Goal: Task Accomplishment & Management: Use online tool/utility

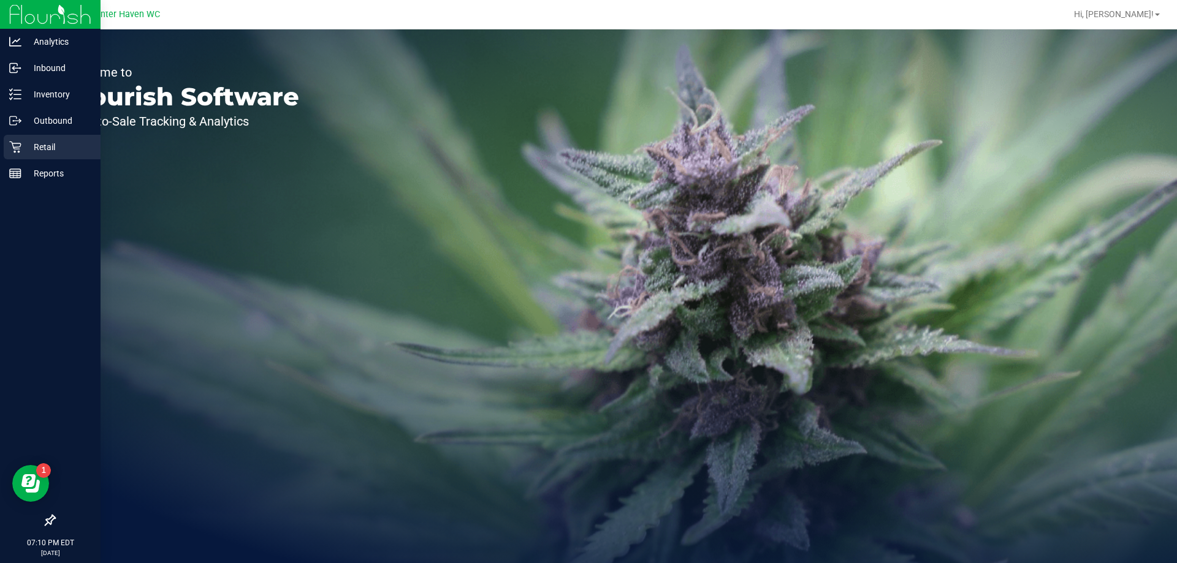
click at [60, 142] on p "Retail" at bounding box center [58, 147] width 74 height 15
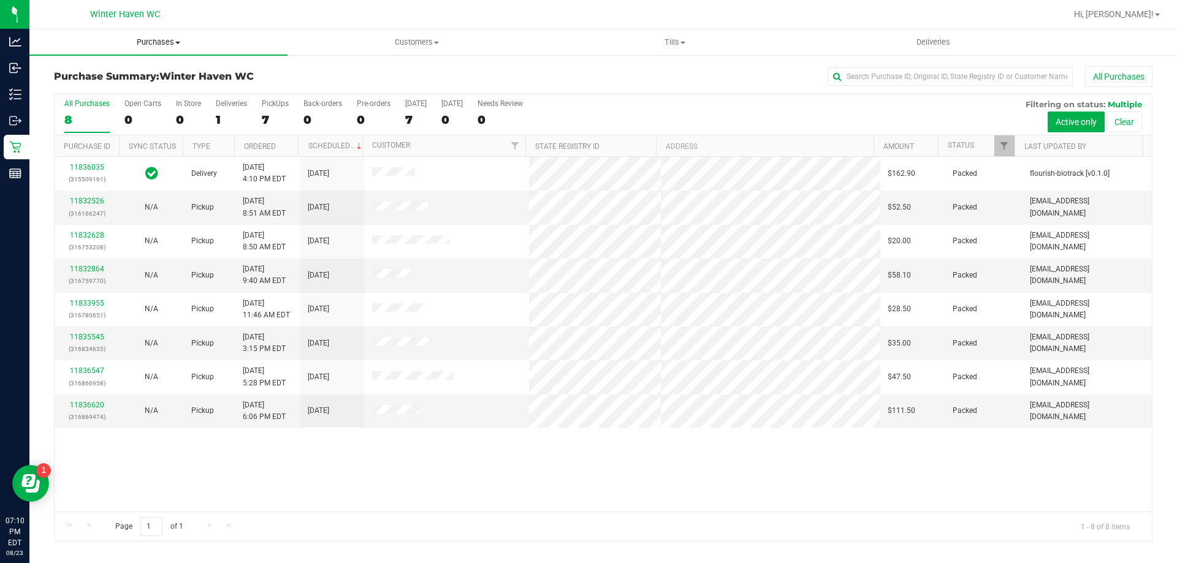
click at [177, 38] on span "Purchases" at bounding box center [158, 42] width 258 height 11
click at [118, 91] on li "Fulfillment" at bounding box center [158, 89] width 258 height 15
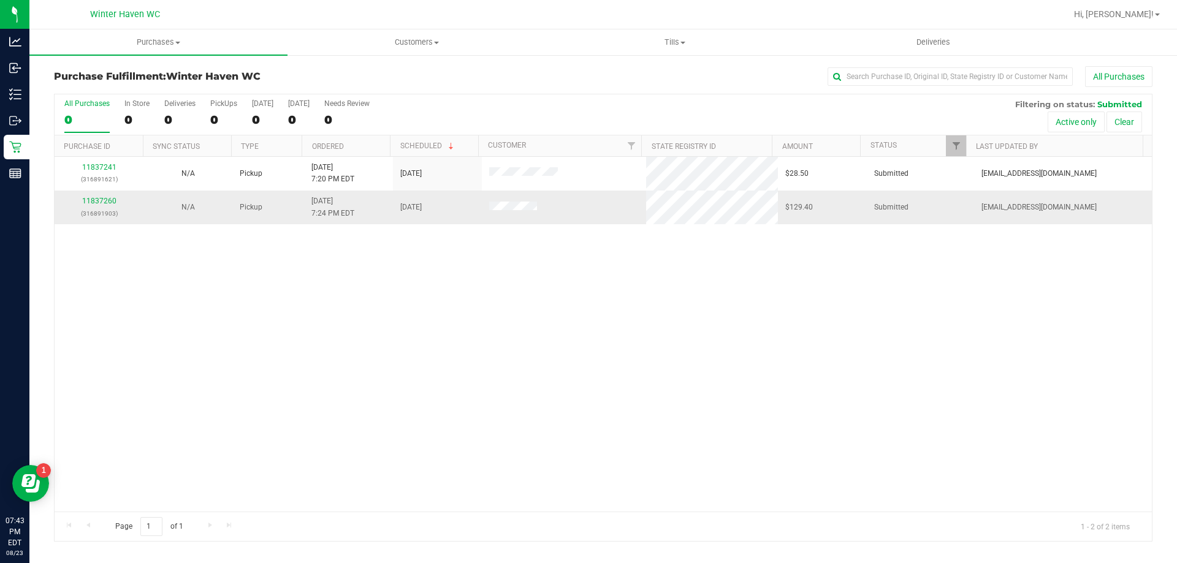
click at [107, 208] on p "(316891903)" at bounding box center [99, 214] width 74 height 12
click at [103, 198] on link "11837260" at bounding box center [99, 201] width 34 height 9
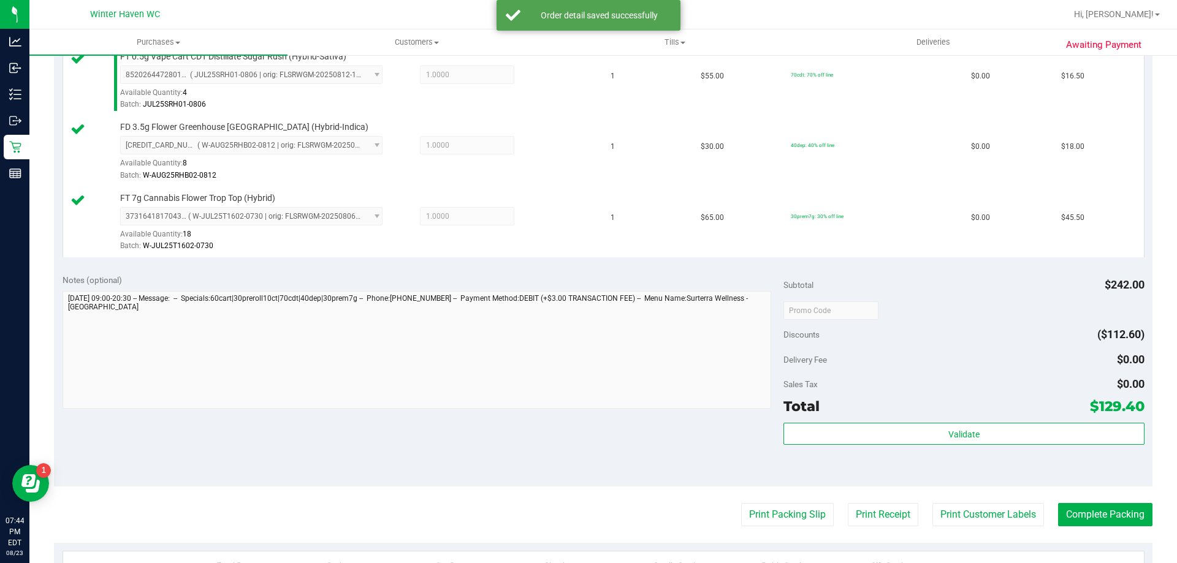
scroll to position [552, 0]
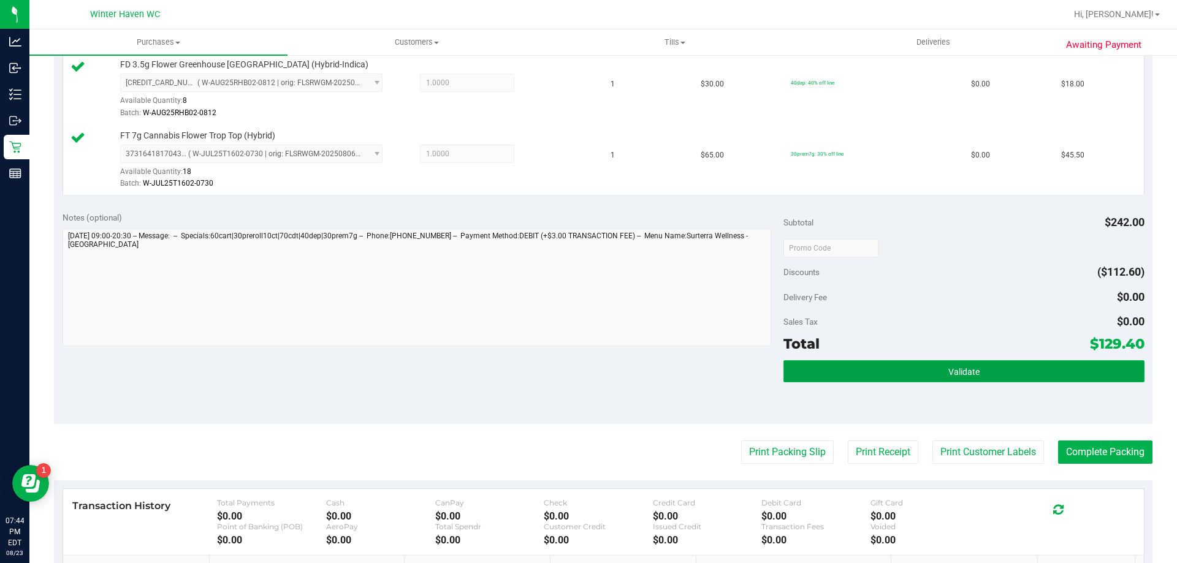
click at [856, 376] on button "Validate" at bounding box center [963, 371] width 360 height 22
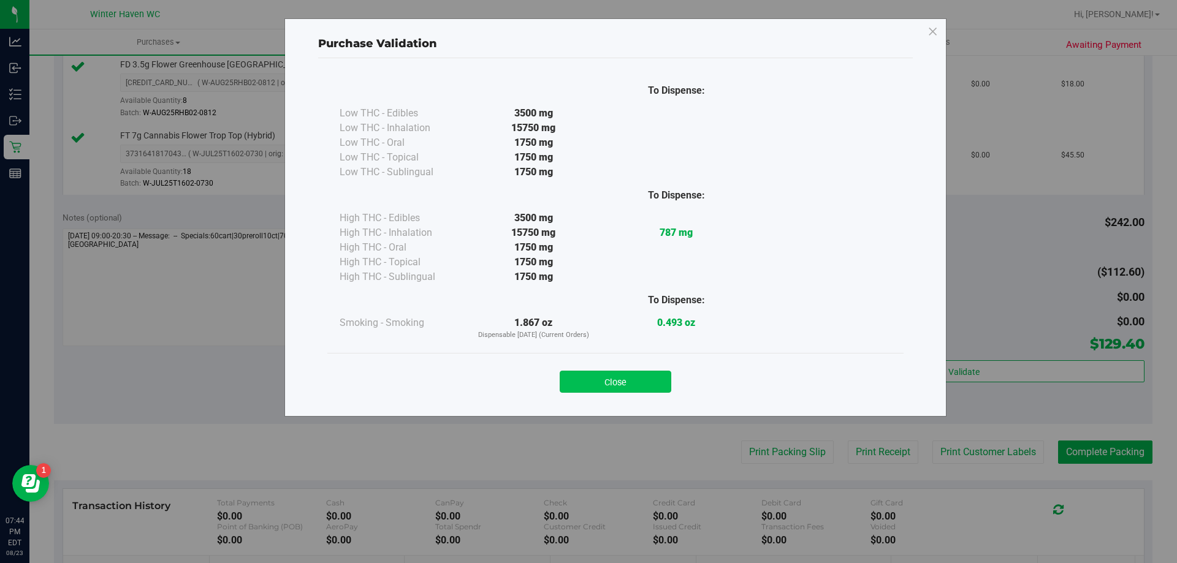
click at [618, 391] on button "Close" at bounding box center [616, 382] width 112 height 22
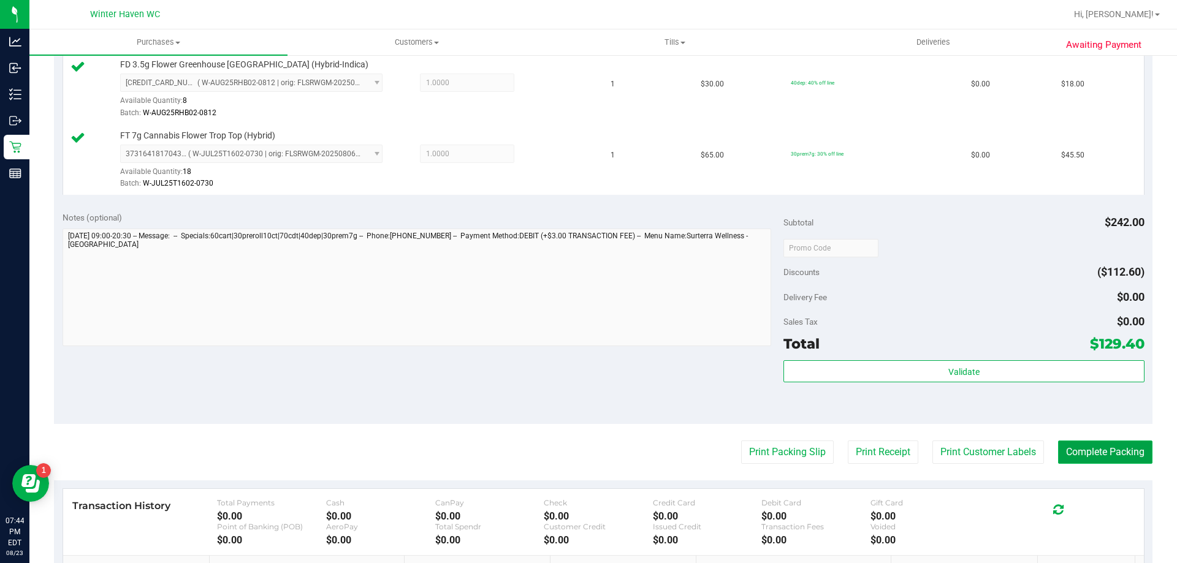
click at [1111, 455] on button "Complete Packing" at bounding box center [1105, 452] width 94 height 23
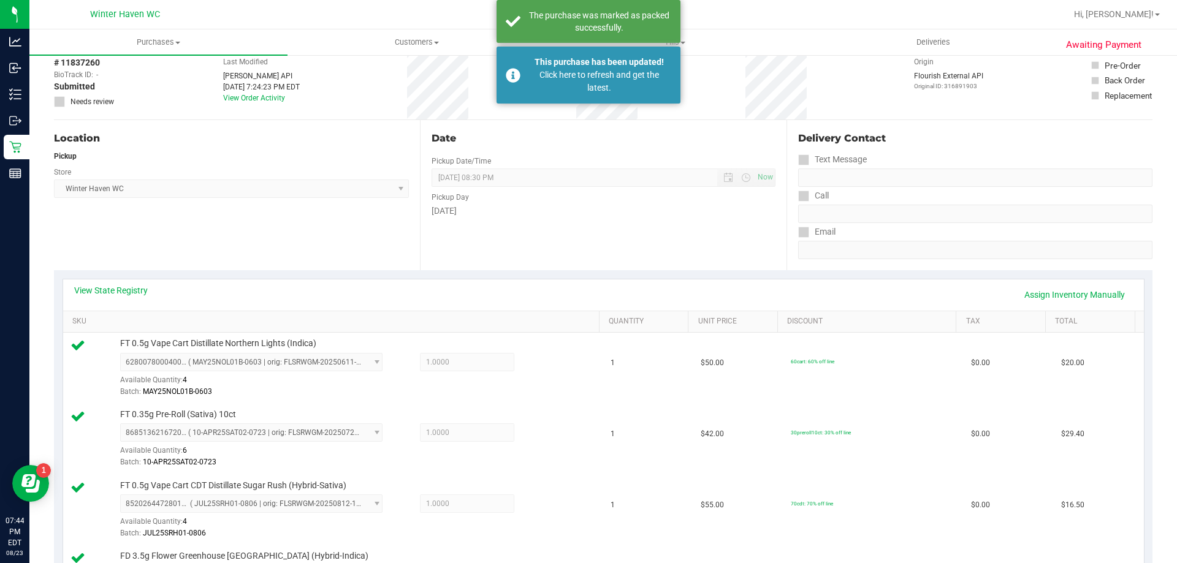
scroll to position [0, 0]
